Goal: Complete application form: Complete application form

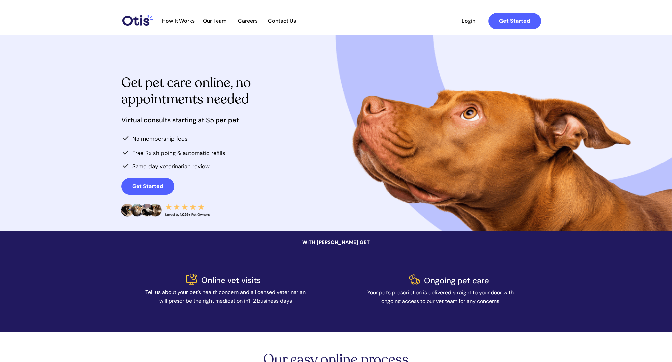
click at [183, 21] on span "How It Works" at bounding box center [178, 21] width 39 height 6
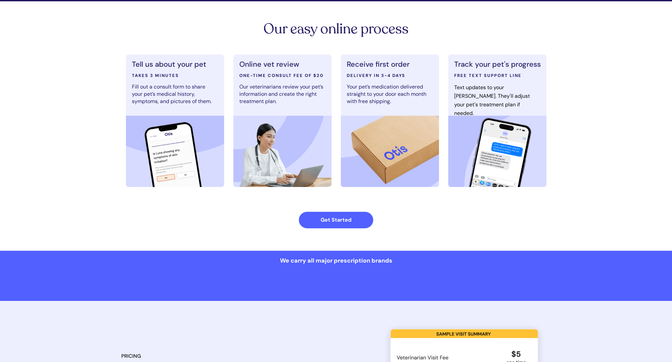
scroll to position [332, 0]
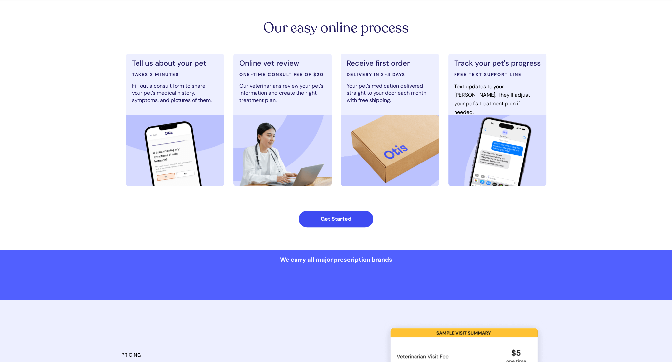
click at [351, 219] on span "Get Started" at bounding box center [336, 219] width 74 height 6
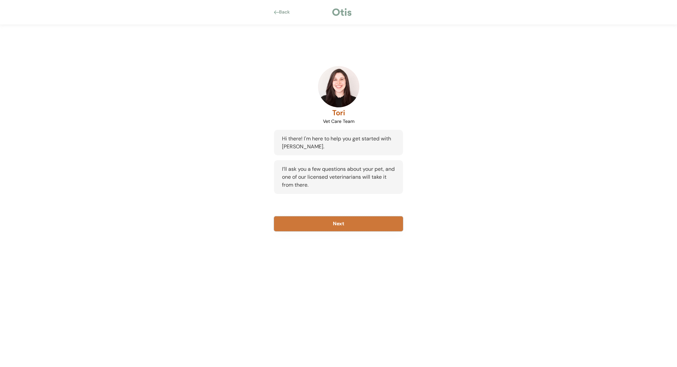
click at [339, 225] on button "Next" at bounding box center [338, 223] width 129 height 15
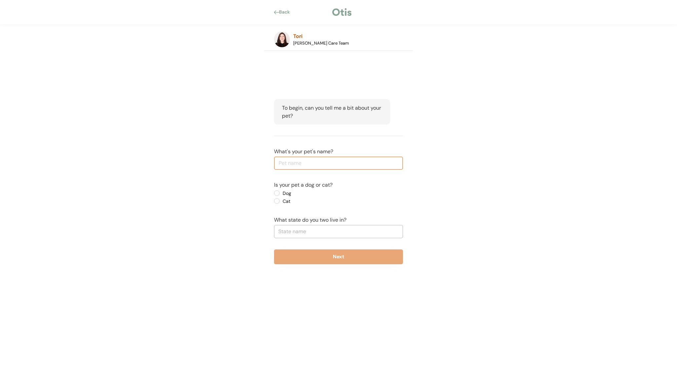
click at [320, 165] on input "input" at bounding box center [338, 163] width 129 height 13
type input "Bluey"
click at [280, 192] on label "Dog" at bounding box center [309, 193] width 59 height 5
click at [273, 192] on input "Dog" at bounding box center [271, 193] width 4 height 4
radio input "true"
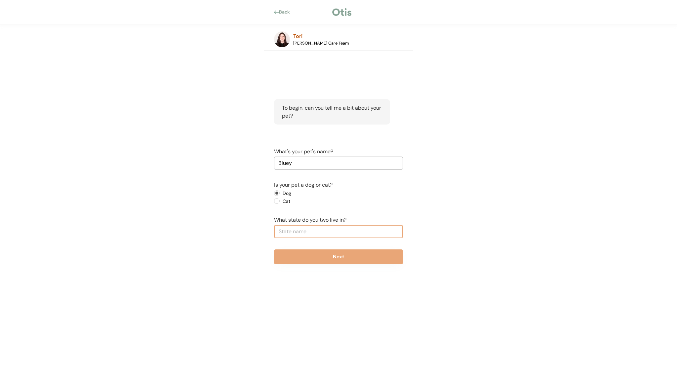
click at [301, 229] on input "text" at bounding box center [338, 231] width 129 height 13
type input "New"
type input "New Hampshire"
click at [375, 242] on p "New York" at bounding box center [338, 245] width 129 height 10
type input "New York"
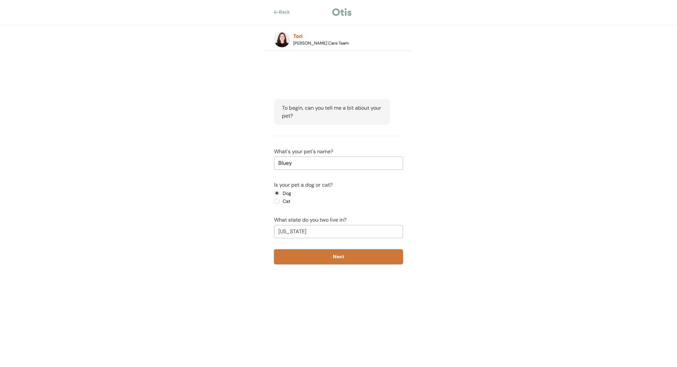
click at [368, 253] on button "Next" at bounding box center [338, 256] width 129 height 15
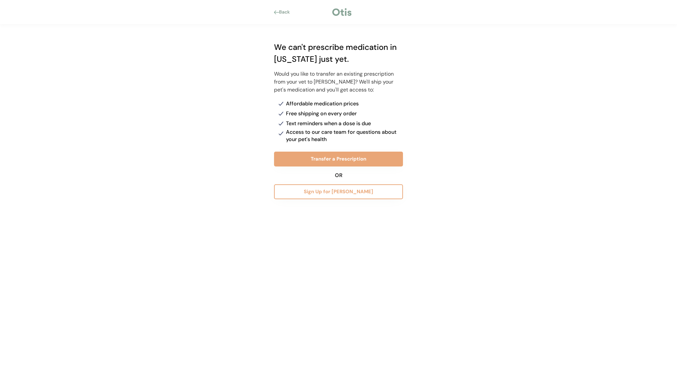
click at [533, 134] on div "Back Tori Vet Care Team Hi there! I'm here to help you get started with Otis. I…" at bounding box center [338, 183] width 677 height 367
click at [286, 12] on div "Back" at bounding box center [286, 12] width 15 height 7
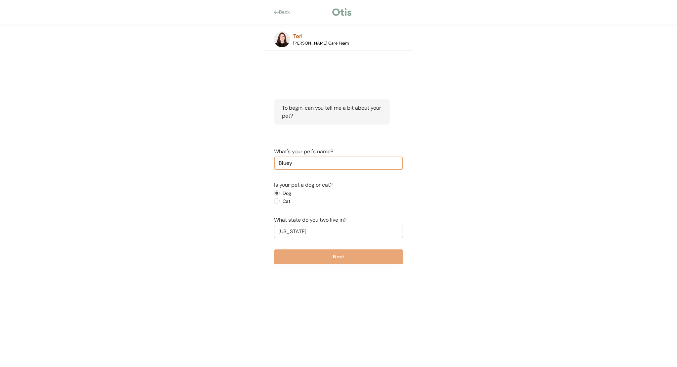
click at [288, 10] on div "Back" at bounding box center [286, 12] width 15 height 7
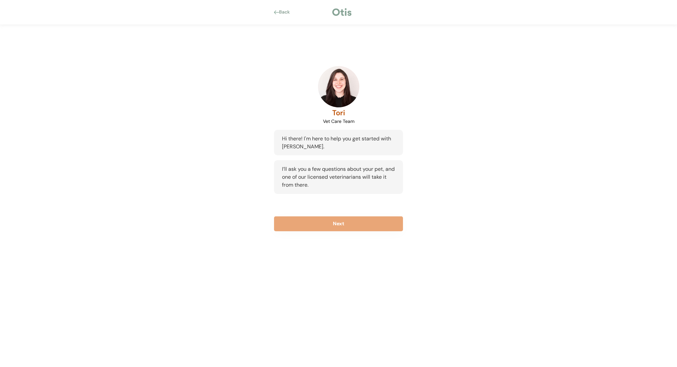
click at [288, 10] on div "Back" at bounding box center [286, 12] width 15 height 7
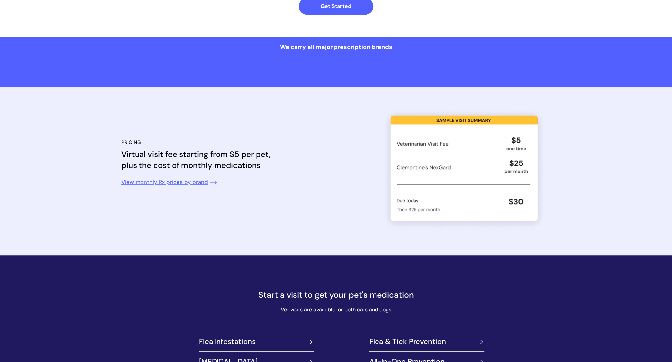
scroll to position [695, 0]
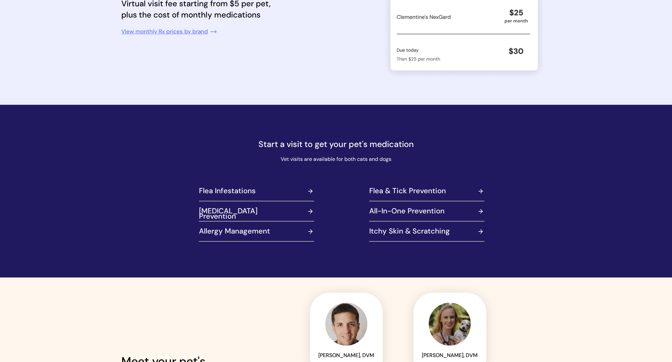
click at [299, 232] on link at bounding box center [258, 232] width 123 height 17
